Goal: Browse casually: Explore the website without a specific task or goal

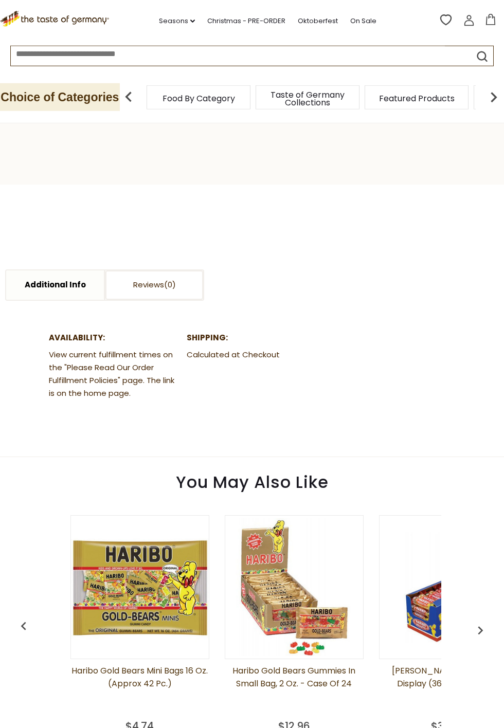
scroll to position [375, 0]
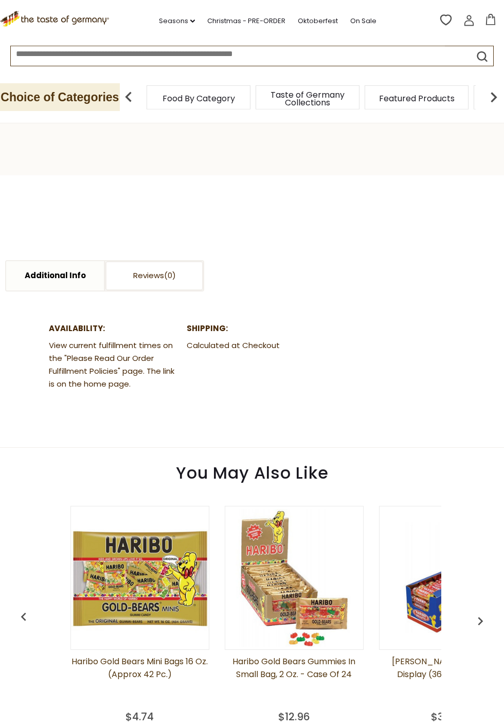
click at [488, 629] on img "button" at bounding box center [480, 621] width 16 height 16
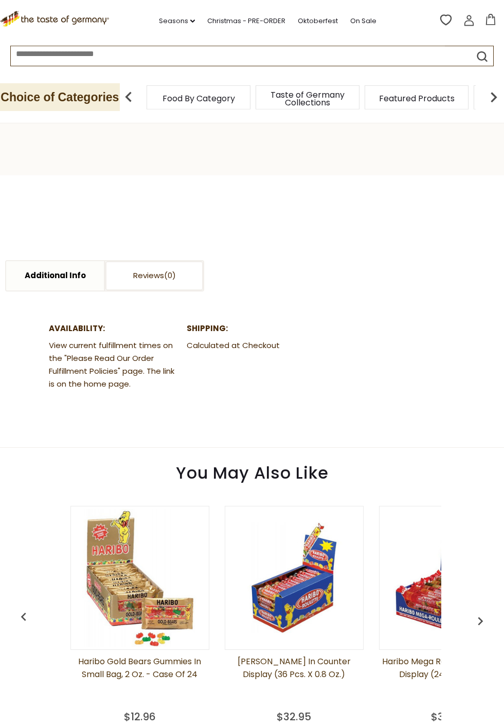
click at [484, 625] on img "button" at bounding box center [480, 621] width 16 height 16
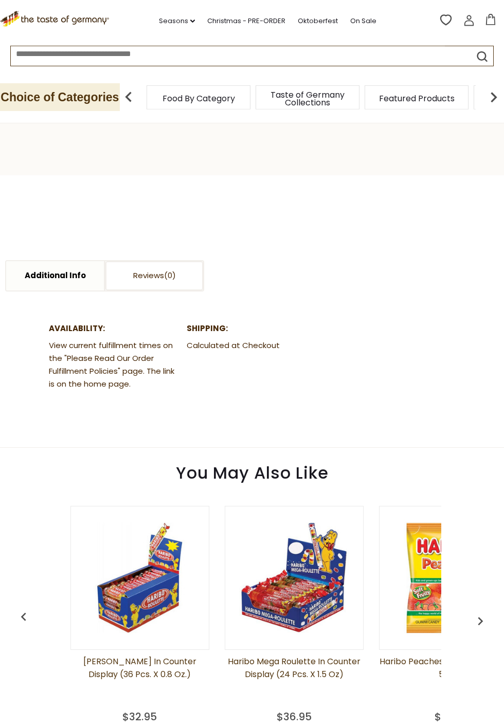
click at [482, 620] on img "button" at bounding box center [480, 621] width 16 height 16
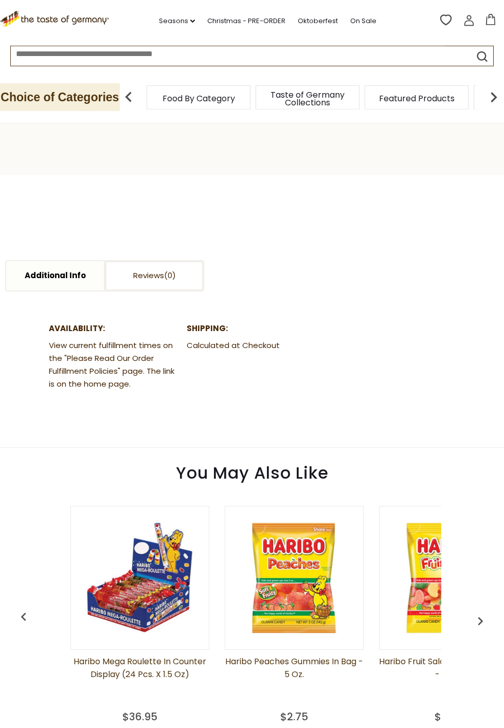
click at [483, 620] on img "button" at bounding box center [480, 621] width 16 height 16
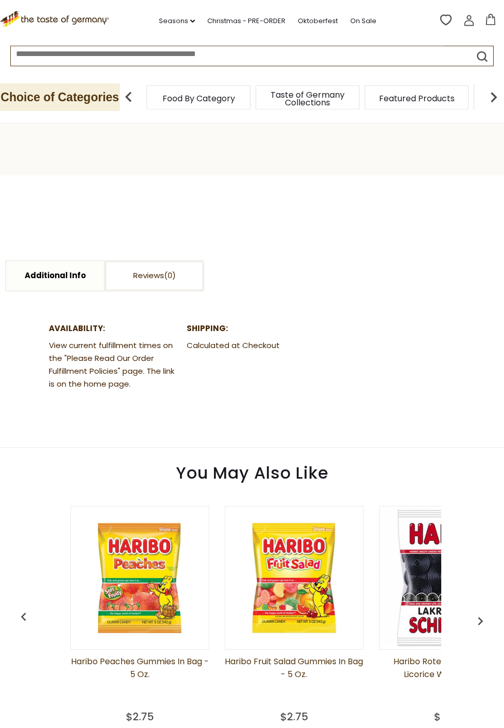
click at [486, 617] on img "button" at bounding box center [480, 621] width 16 height 16
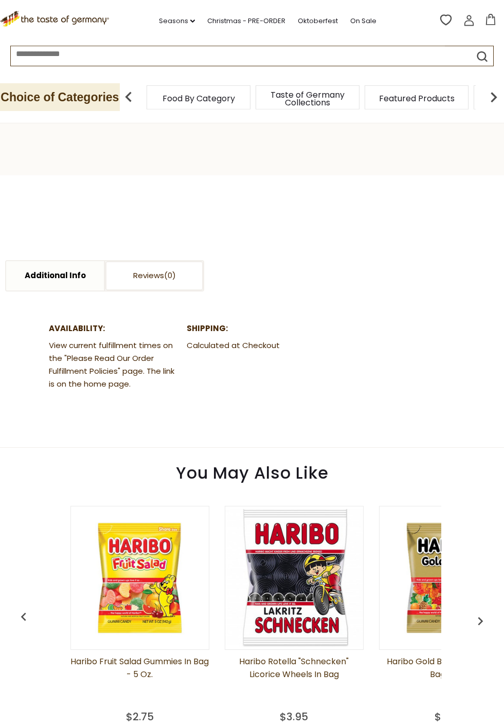
click at [484, 621] on img "button" at bounding box center [480, 621] width 16 height 16
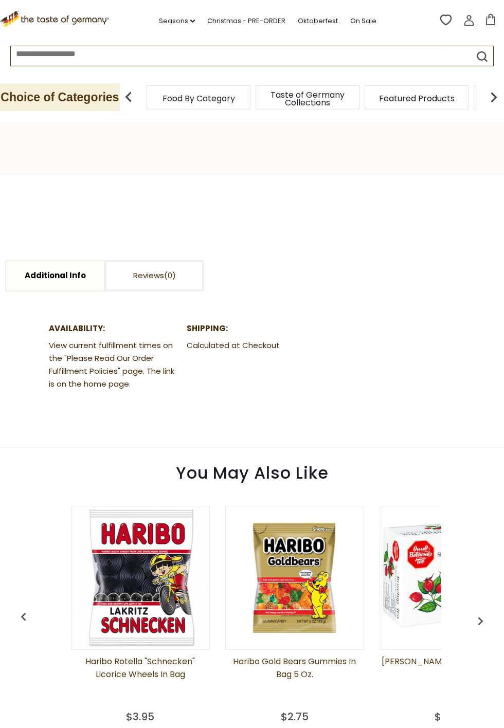
scroll to position [0, 926]
click at [486, 620] on img "button" at bounding box center [480, 621] width 16 height 16
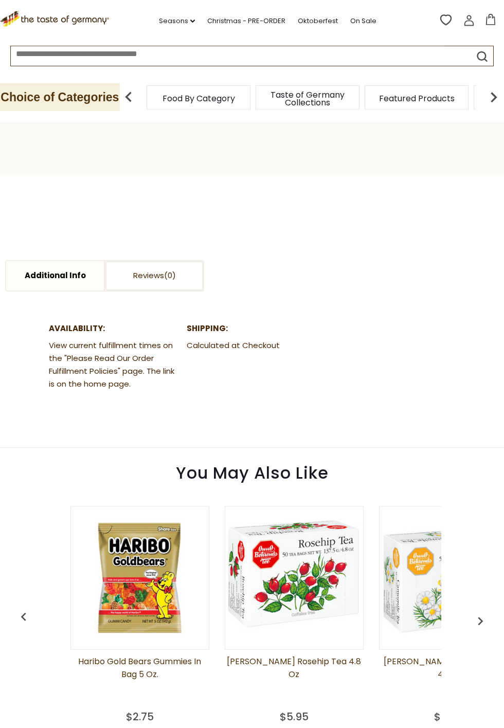
scroll to position [0, 1080]
click at [487, 617] on img "button" at bounding box center [480, 621] width 16 height 16
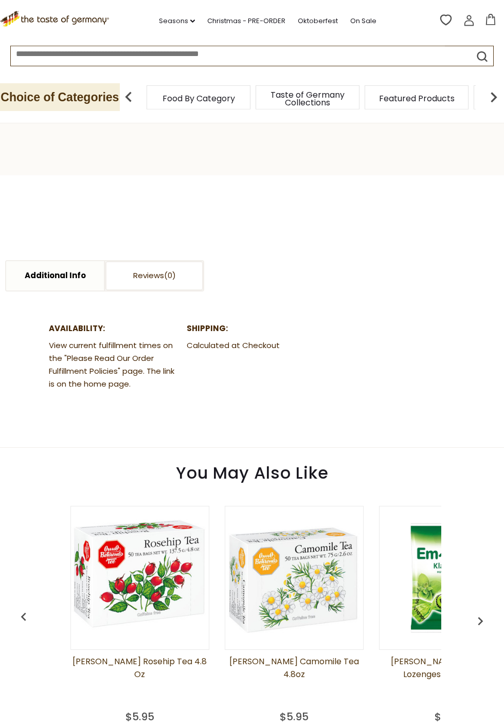
scroll to position [0, 1234]
click at [486, 624] on img "button" at bounding box center [480, 621] width 16 height 16
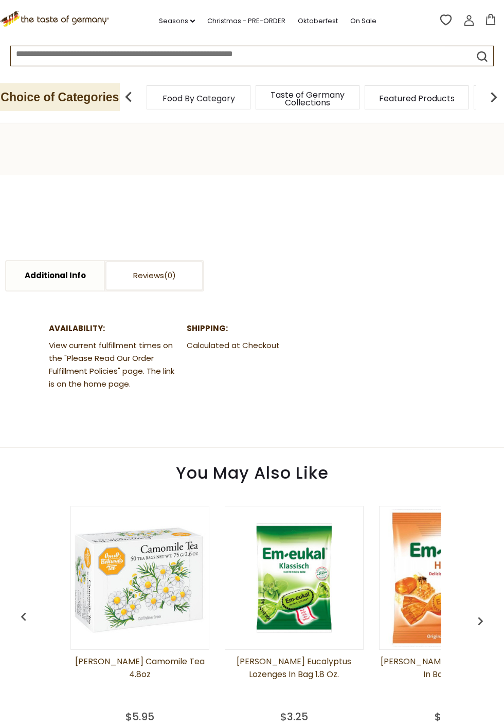
scroll to position [0, 1388]
click at [484, 623] on img "button" at bounding box center [480, 621] width 16 height 16
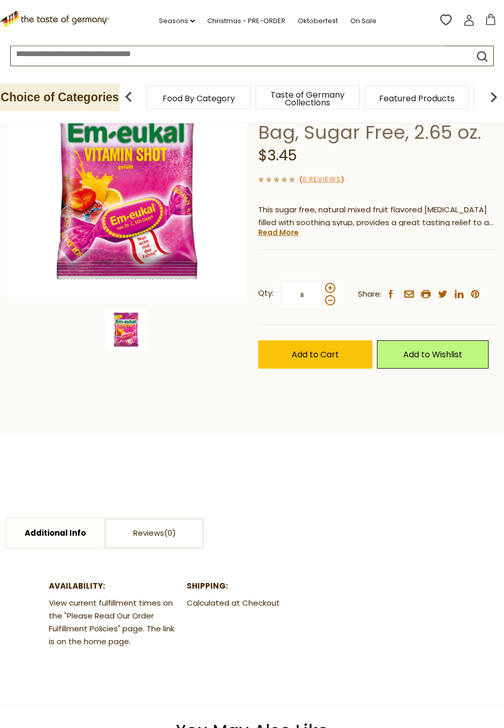
scroll to position [0, 0]
